Goal: Information Seeking & Learning: Learn about a topic

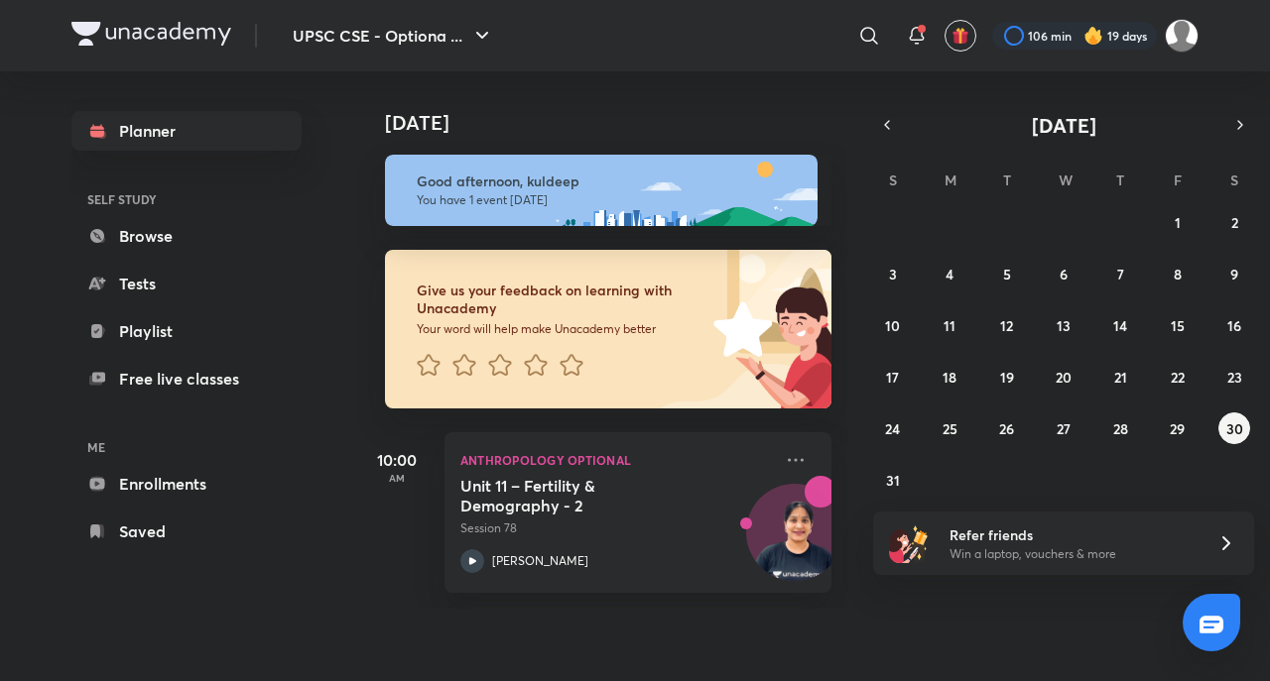
click at [880, 151] on div "[DATE] S M T W T F S 27 28 29 30 31 1 2 3 4 5 6 7 8 9 10 11 12 13 14 15 16 17 1…" at bounding box center [1063, 303] width 381 height 385
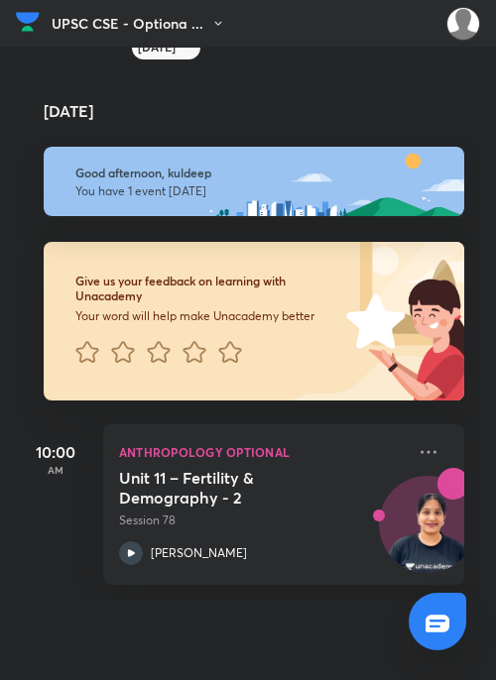
click at [357, 516] on p "Session 78" at bounding box center [262, 521] width 286 height 18
click at [421, 450] on icon at bounding box center [429, 451] width 16 height 3
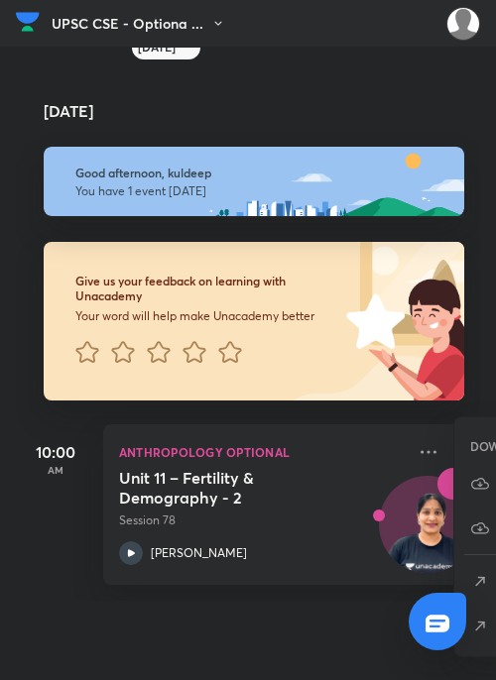
click at [485, 576] on icon at bounding box center [480, 582] width 20 height 20
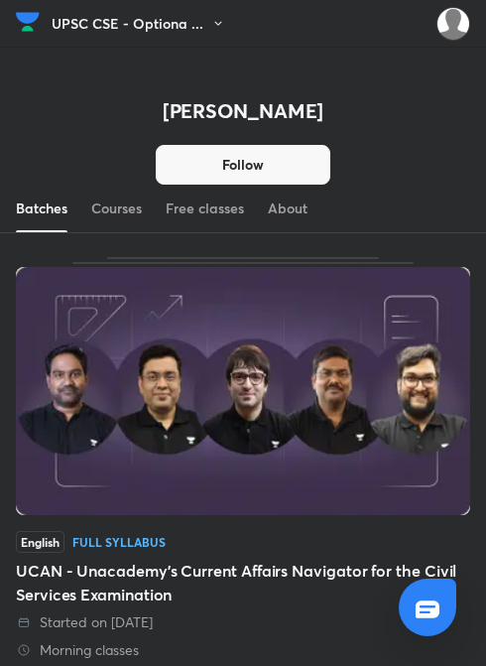
click at [111, 218] on link "Courses" at bounding box center [116, 209] width 51 height 48
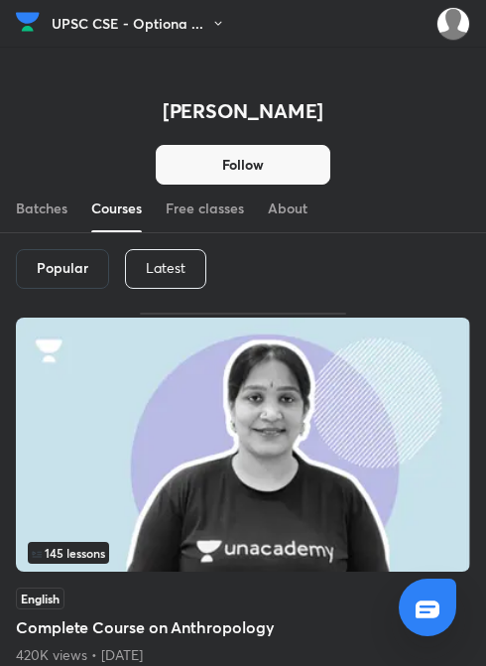
click at [155, 272] on p "Latest" at bounding box center [166, 268] width 40 height 16
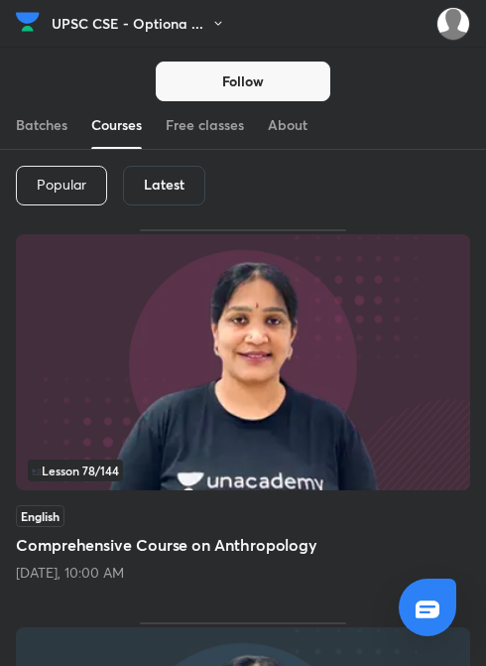
scroll to position [105, 0]
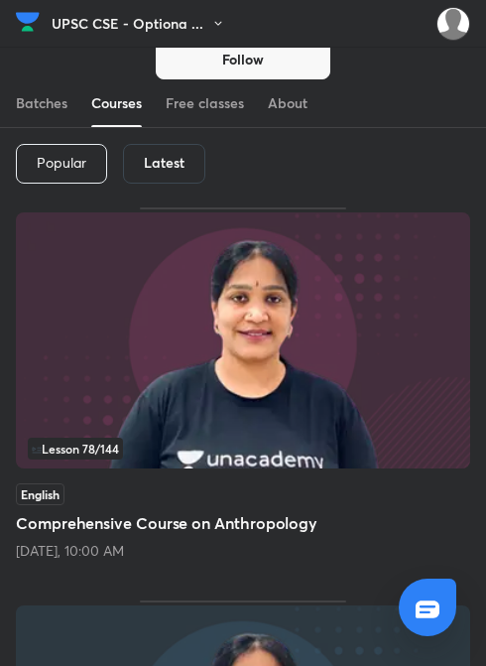
click at [113, 273] on img at bounding box center [243, 340] width 454 height 256
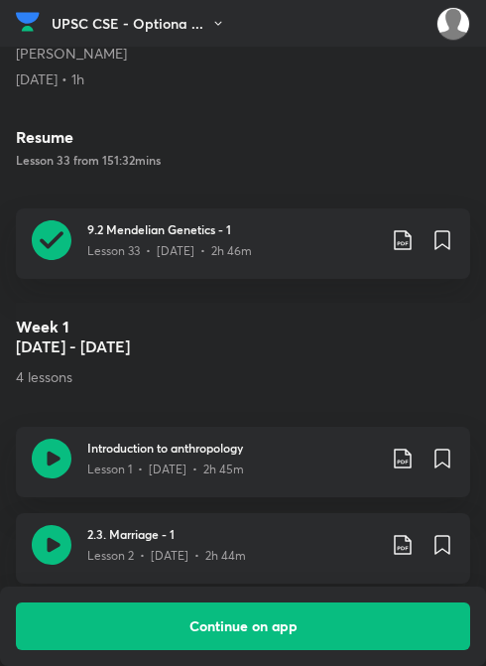
scroll to position [898, 0]
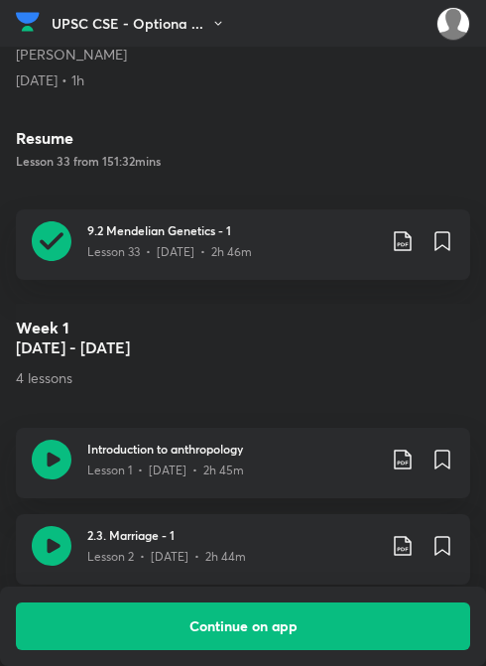
click at [95, 231] on h3 "9.2 Mendelian Genetics - 1" at bounding box center [231, 230] width 288 height 18
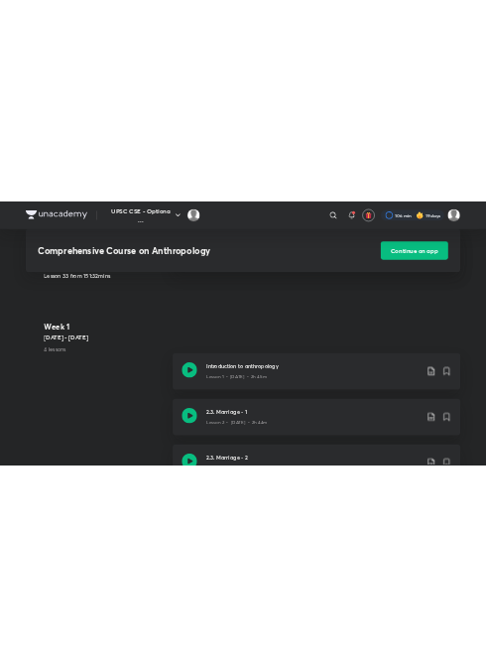
scroll to position [848, 0]
